Goal: Entertainment & Leisure: Consume media (video, audio)

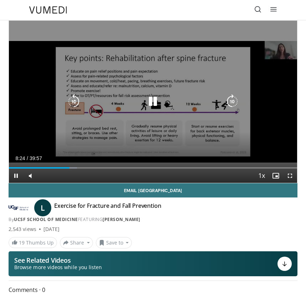
click at [174, 77] on div "10 seconds Tap to unmute" at bounding box center [153, 102] width 288 height 162
click at [134, 109] on div "Video Player" at bounding box center [153, 102] width 173 height 14
click at [152, 99] on icon "Video Player" at bounding box center [153, 102] width 14 height 14
click at [146, 97] on icon "Video Player" at bounding box center [153, 102] width 14 height 14
click at [151, 97] on icon "Video Player" at bounding box center [153, 102] width 14 height 14
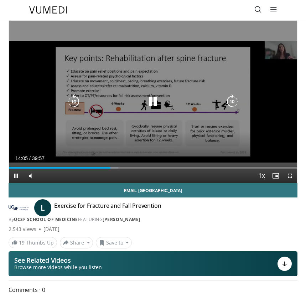
click at [153, 101] on icon "Video Player" at bounding box center [153, 102] width 14 height 14
click at [159, 106] on icon "Video Player" at bounding box center [153, 102] width 14 height 14
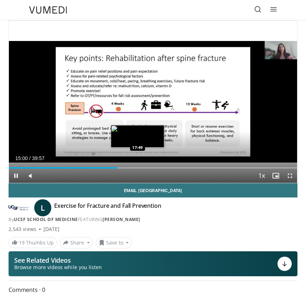
click at [138, 167] on div "Loaded : 40.14% 15:00 17:49" at bounding box center [153, 167] width 288 height 1
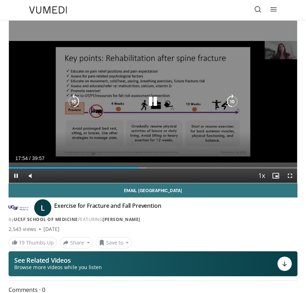
click at [141, 167] on div "Progress Bar" at bounding box center [142, 167] width 8 height 1
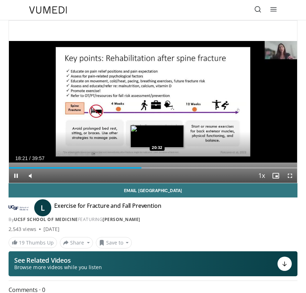
click at [158, 167] on div "Loaded : 48.81% 18:21 20:32" at bounding box center [153, 165] width 288 height 7
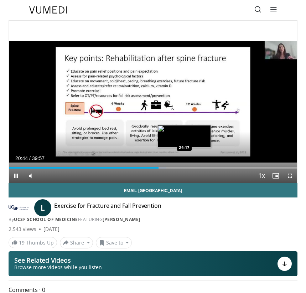
click at [184, 165] on div "Loaded : 54.62% 20:43 24:17" at bounding box center [153, 165] width 288 height 7
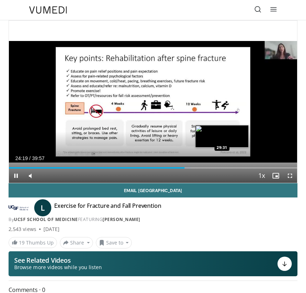
click at [223, 167] on div "Loaded : 63.00% 24:19 29:31" at bounding box center [153, 167] width 288 height 1
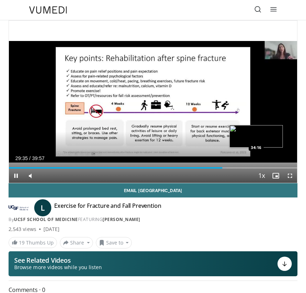
click at [258, 167] on div "Loaded : 75.51% 29:35 34:16" at bounding box center [153, 165] width 288 height 7
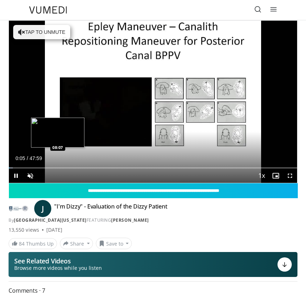
click at [58, 166] on div "Loaded : 1.38% 00:05 08:07" at bounding box center [153, 165] width 288 height 7
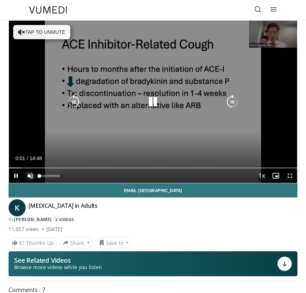
click at [29, 176] on span "Video Player" at bounding box center [30, 176] width 14 height 14
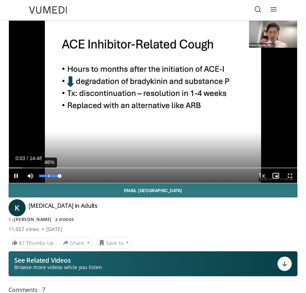
click at [48, 174] on div "46%" at bounding box center [49, 176] width 25 height 14
click at [47, 175] on video-js "**********" at bounding box center [153, 102] width 288 height 162
drag, startPoint x: 61, startPoint y: 175, endPoint x: 51, endPoint y: 175, distance: 9.3
click at [51, 175] on div "Volume Level" at bounding box center [45, 176] width 12 height 2
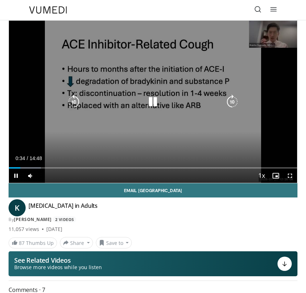
click at [119, 92] on div "10 seconds Tap to unmute" at bounding box center [153, 102] width 288 height 162
click at [152, 101] on icon "Video Player" at bounding box center [153, 102] width 14 height 14
click at [69, 101] on icon "Video Player" at bounding box center [74, 102] width 14 height 14
click at [153, 106] on icon "Video Player" at bounding box center [153, 102] width 14 height 14
click at [154, 104] on icon "Video Player" at bounding box center [153, 102] width 14 height 14
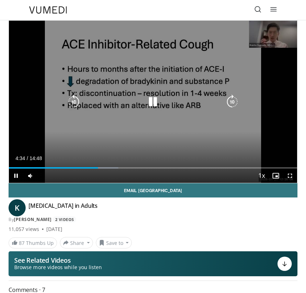
click at [200, 112] on div "10 seconds Tap to unmute" at bounding box center [153, 102] width 288 height 162
click at [143, 122] on div "10 seconds Tap to unmute" at bounding box center [153, 102] width 288 height 162
click at [234, 104] on icon "Video Player" at bounding box center [232, 102] width 14 height 14
click at [230, 103] on icon "Video Player" at bounding box center [232, 102] width 14 height 14
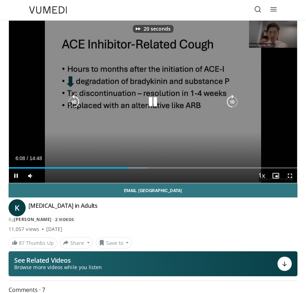
click at [230, 103] on icon "Video Player" at bounding box center [232, 102] width 14 height 14
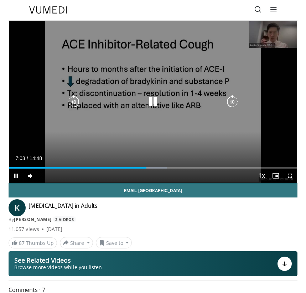
click at [230, 103] on icon "Video Player" at bounding box center [232, 102] width 14 height 14
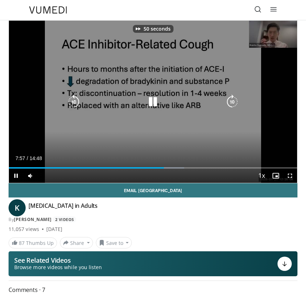
click at [230, 103] on icon "Video Player" at bounding box center [232, 102] width 14 height 14
click at [235, 102] on icon "Video Player" at bounding box center [232, 102] width 14 height 14
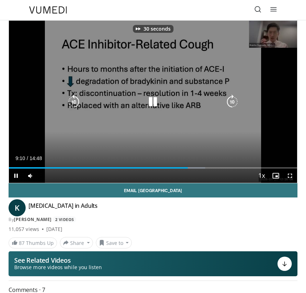
click at [235, 102] on icon "Video Player" at bounding box center [232, 102] width 14 height 14
click at [71, 99] on icon "Video Player" at bounding box center [74, 102] width 14 height 14
click at [168, 99] on div "Video Player" at bounding box center [153, 102] width 173 height 14
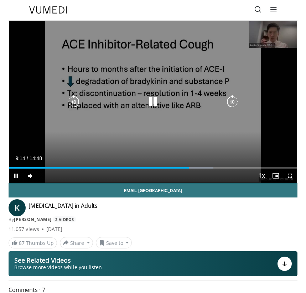
click at [155, 96] on icon "Video Player" at bounding box center [153, 102] width 14 height 14
click at [182, 88] on div "30 seconds Tap to unmute" at bounding box center [153, 102] width 288 height 162
click at [234, 100] on icon "Video Player" at bounding box center [232, 102] width 14 height 14
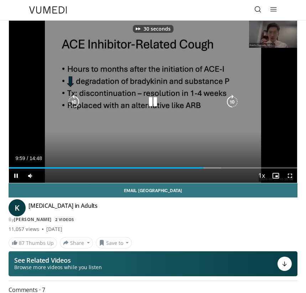
click at [234, 100] on icon "Video Player" at bounding box center [232, 102] width 14 height 14
click at [169, 102] on div "Video Player" at bounding box center [153, 102] width 173 height 14
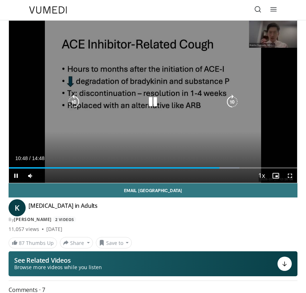
click at [153, 103] on icon "Video Player" at bounding box center [153, 102] width 14 height 14
